Goal: Information Seeking & Learning: Learn about a topic

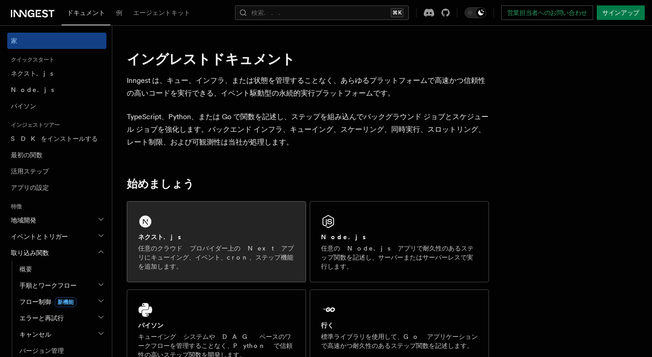
click at [222, 246] on font "任意のクラウド プロバイダー上の Next アプリにキューイング、イベント、cron、ステップ機能を追加します。" at bounding box center [216, 257] width 156 height 25
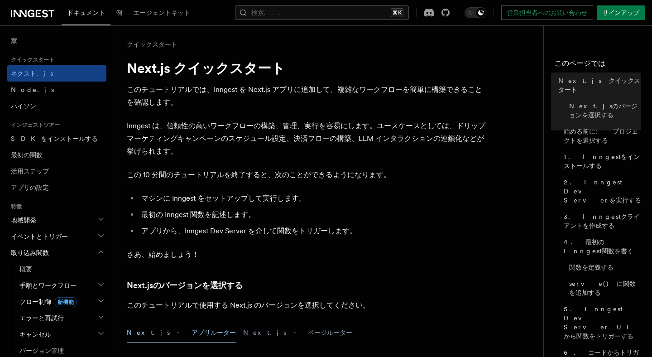
click at [433, 146] on p "Inngest は、信頼性の高いワークフローの構築、管理、実行を容易にします。ユースケースとしては、ドリップマーケティングキャンペーンのスケジュール設定、決済…" at bounding box center [308, 139] width 362 height 38
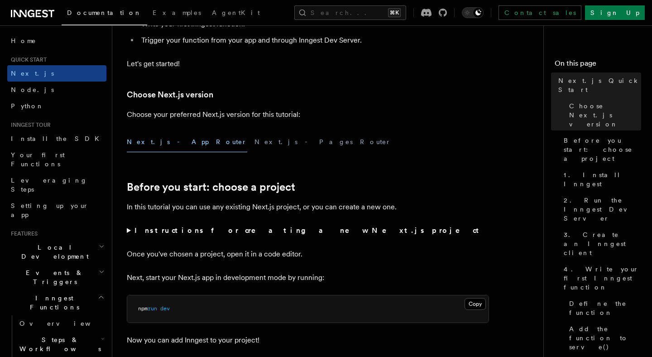
scroll to position [167, 0]
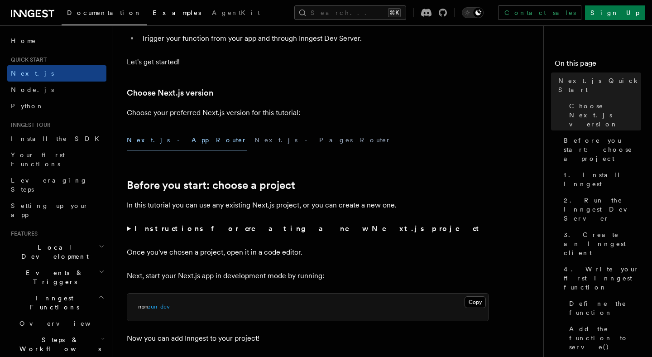
click at [153, 12] on span "Examples" at bounding box center [177, 12] width 48 height 7
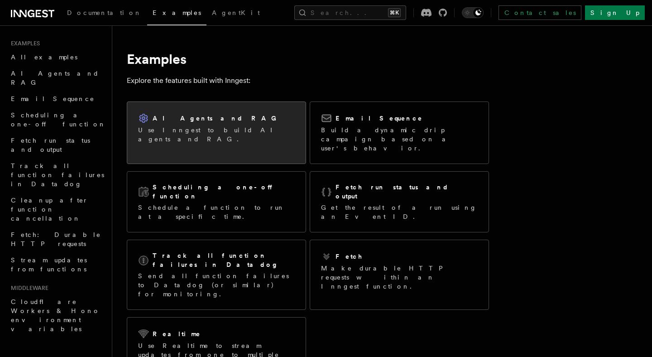
click at [276, 130] on div "AI Agents and RAG Use Inngest to build AI agents and RAG." at bounding box center [216, 128] width 178 height 53
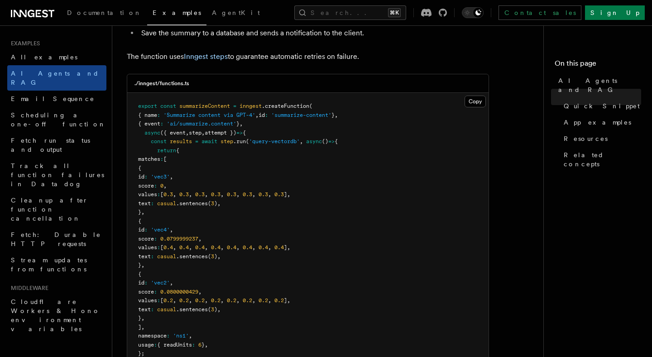
scroll to position [147, 0]
